Goal: Find contact information: Find contact information

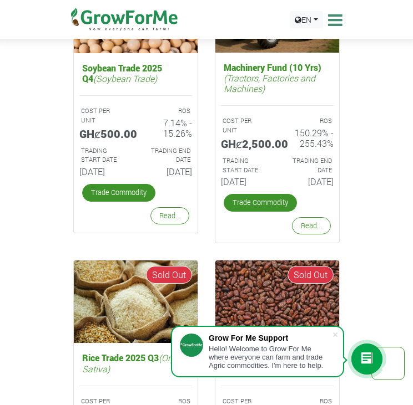
scroll to position [2942, 0]
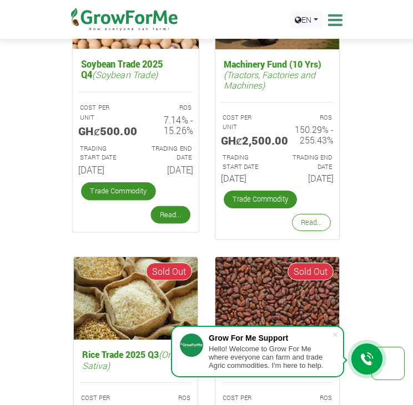
click at [164, 223] on link "Read..." at bounding box center [170, 215] width 39 height 18
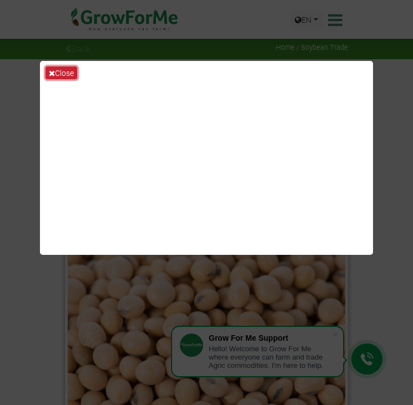
click at [64, 68] on button "Close" at bounding box center [61, 73] width 32 height 13
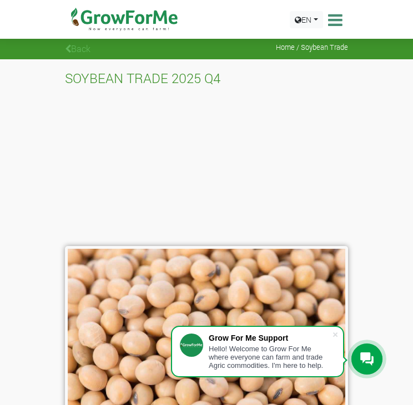
click at [73, 48] on link "Back" at bounding box center [78, 49] width 26 height 12
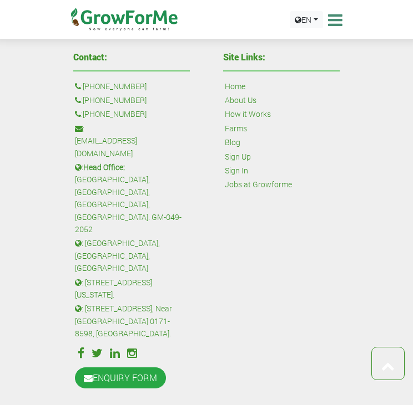
scroll to position [2115, 0]
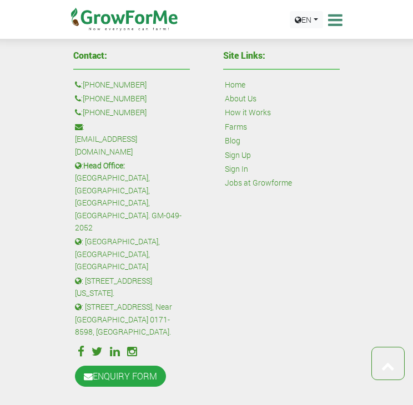
click at [124, 156] on link "[EMAIL_ADDRESS][DOMAIN_NAME]" at bounding box center [131, 145] width 113 height 25
drag, startPoint x: 172, startPoint y: 157, endPoint x: 88, endPoint y: 159, distance: 83.8
click at [88, 158] on p ": sales@growforme.com" at bounding box center [131, 139] width 113 height 37
copy link "[EMAIL_ADDRESS][DOMAIN_NAME]"
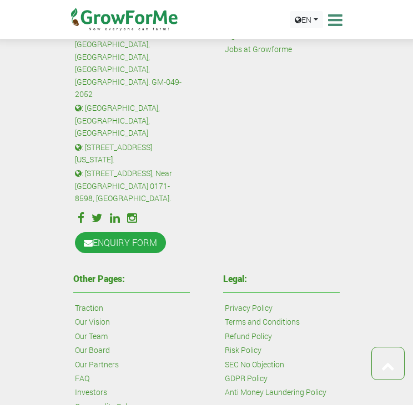
scroll to position [2311, 0]
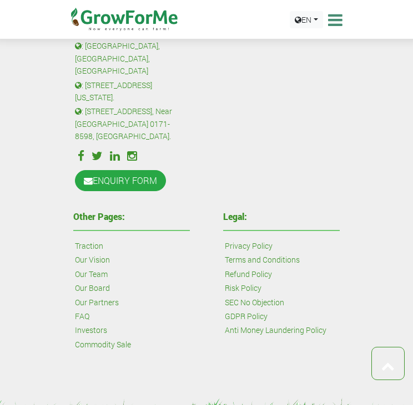
click at [111, 297] on link "Our Partners" at bounding box center [97, 303] width 44 height 12
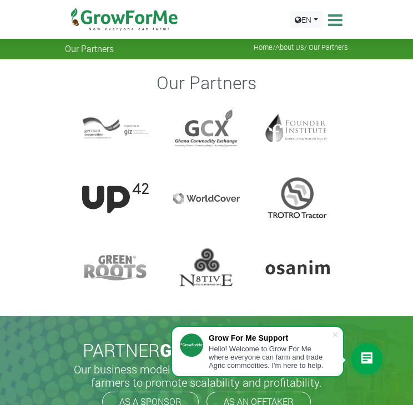
click at [338, 19] on icon at bounding box center [333, 20] width 17 height 17
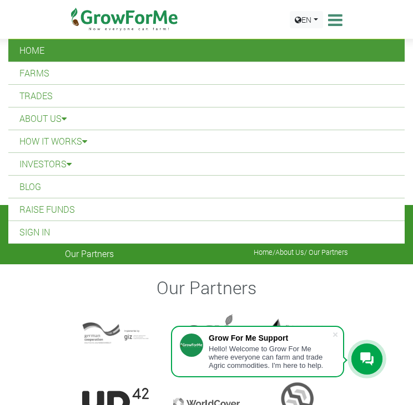
click at [308, 53] on link "Home" at bounding box center [206, 50] width 396 height 22
